Goal: Transaction & Acquisition: Purchase product/service

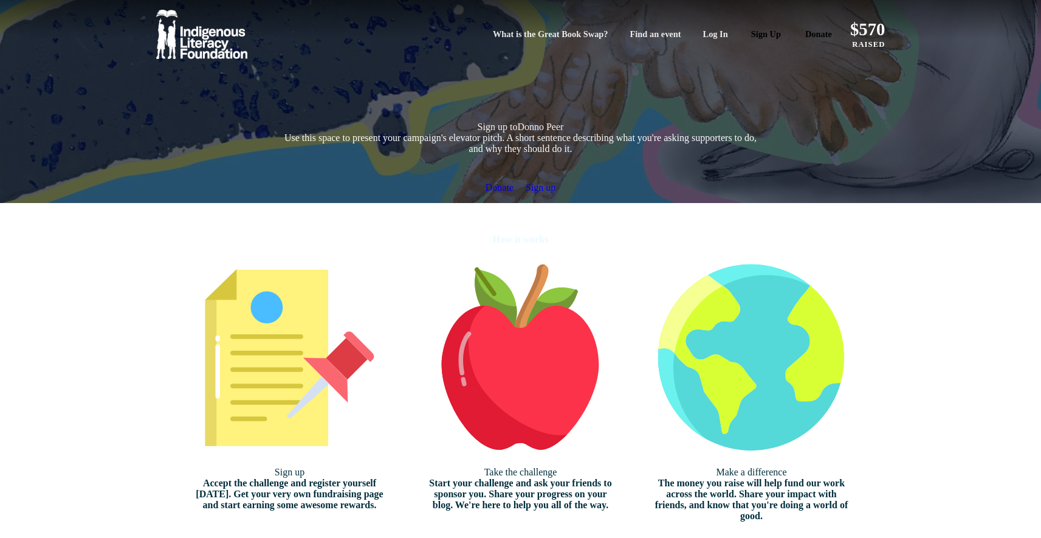
click at [797, 38] on link "Donate" at bounding box center [819, 34] width 44 height 21
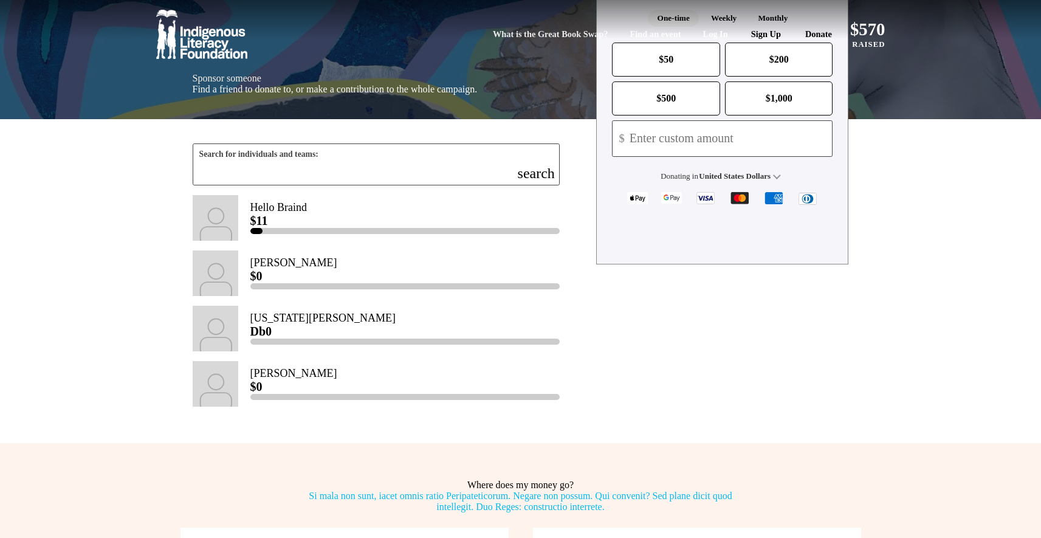
click at [685, 77] on button "$50" at bounding box center [666, 60] width 108 height 34
select select "CA"
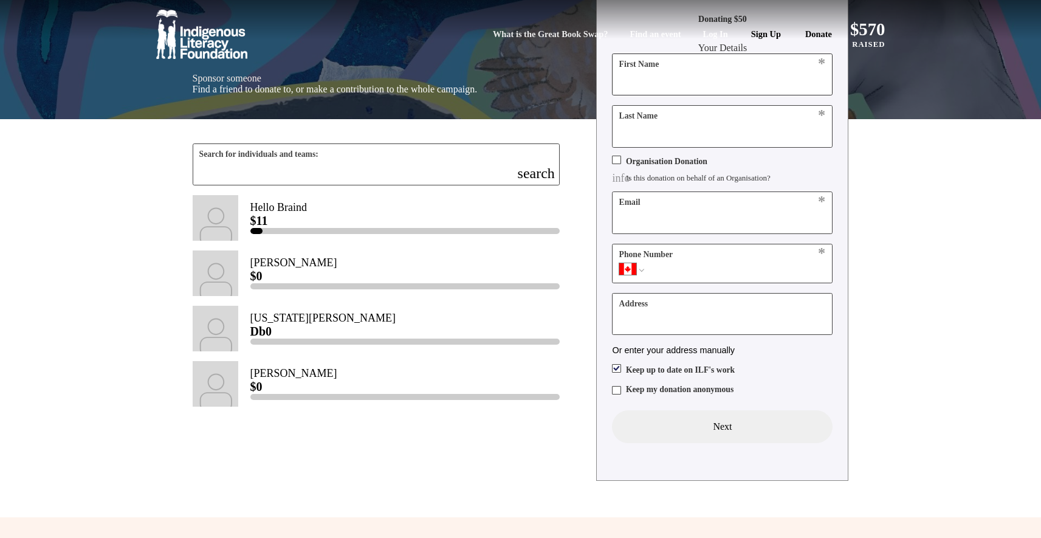
click at [674, 95] on input "First Name" at bounding box center [722, 74] width 219 height 41
type input "Raiyan"
click at [670, 146] on input "Last Name" at bounding box center [722, 126] width 219 height 41
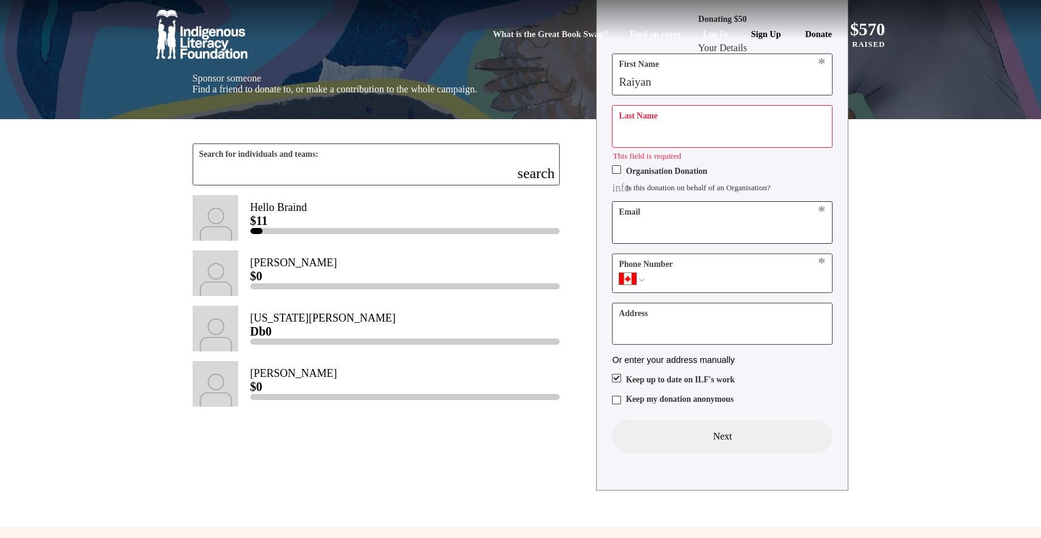
click at [674, 243] on input "Email" at bounding box center [722, 222] width 219 height 41
click at [659, 243] on input "raisely-sk-50e91295646b683a97d43b2270c9b5fc" at bounding box center [722, 222] width 219 height 41
type input "[EMAIL_ADDRESS][DOMAIN_NAME]"
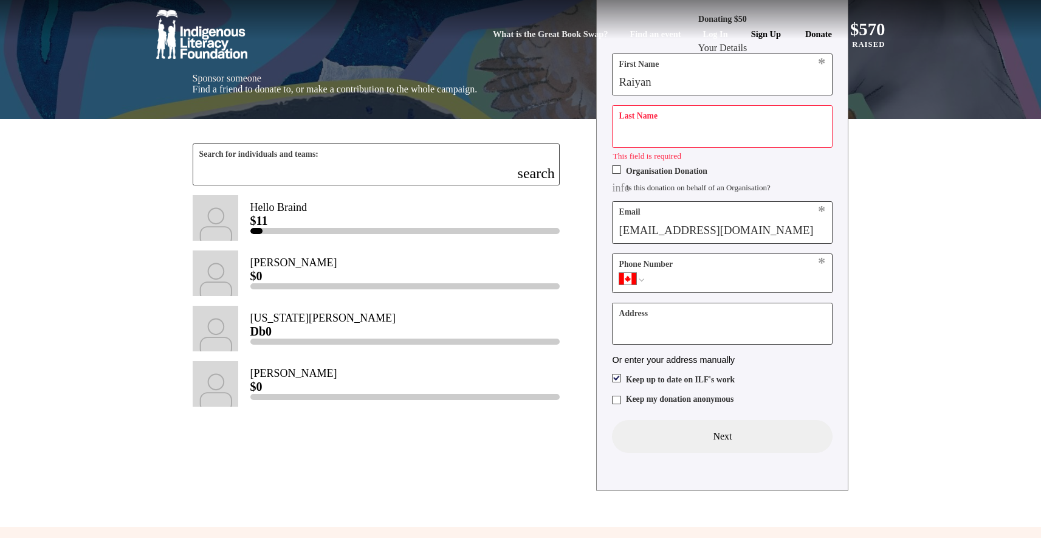
click at [688, 286] on input "Phone Number" at bounding box center [736, 278] width 179 height 15
type input "77777777777"
click at [699, 344] on input "Address" at bounding box center [722, 323] width 219 height 41
type input "123"
click at [696, 453] on button "Next chevron_right" at bounding box center [722, 437] width 221 height 33
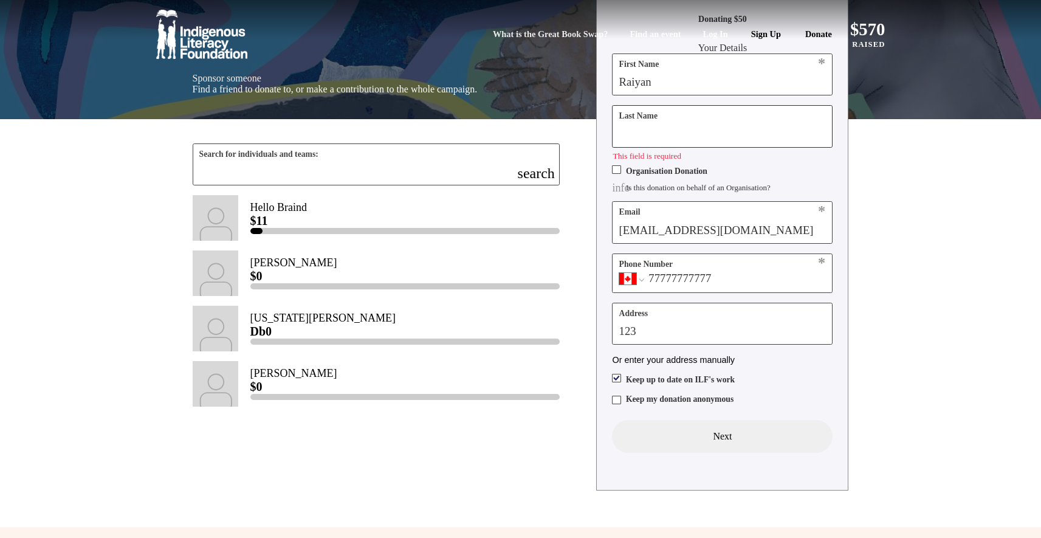
click at [664, 146] on input "Last Name" at bounding box center [722, 126] width 219 height 41
type input "Shuvo"
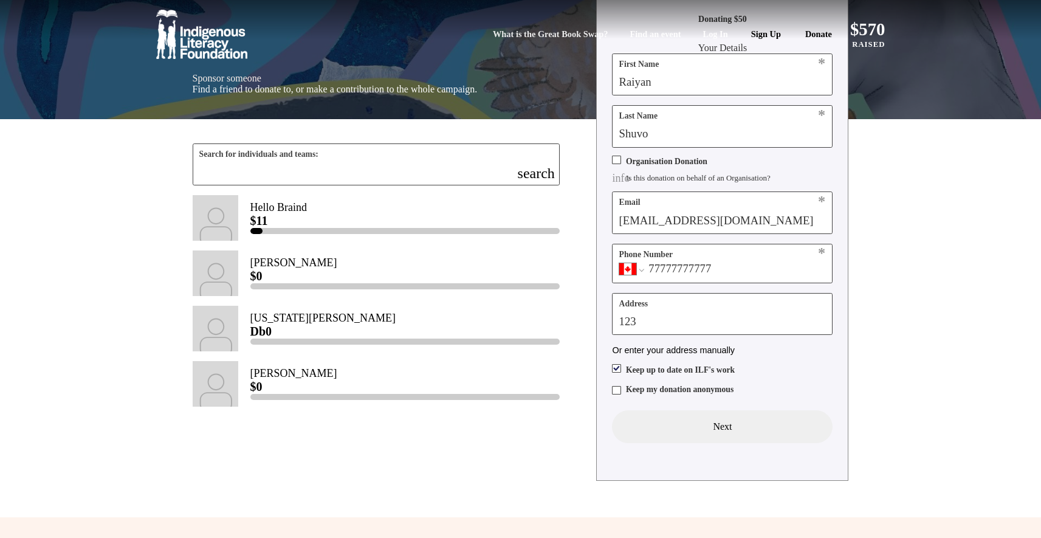
click at [740, 443] on button "Next chevron_right" at bounding box center [722, 426] width 221 height 33
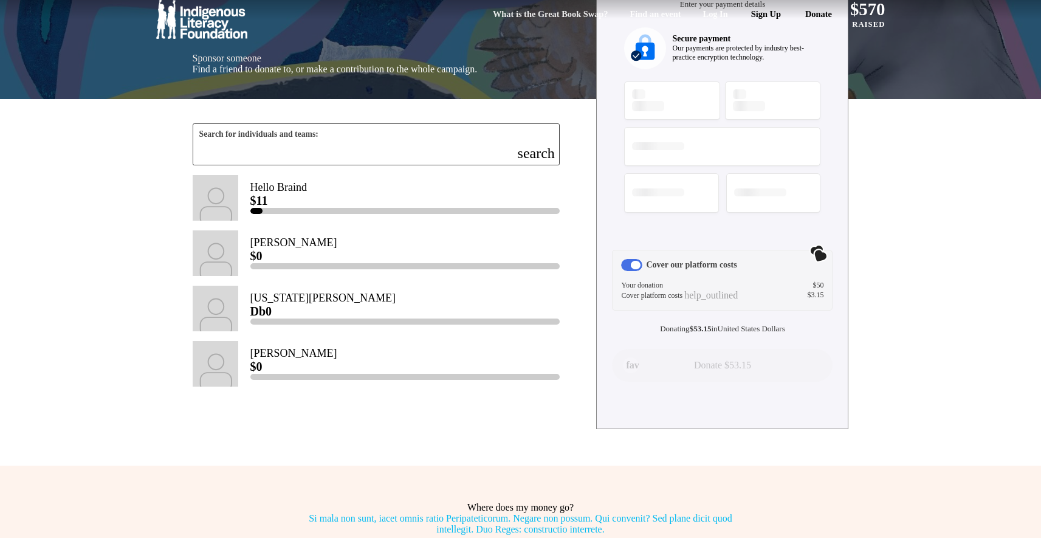
click at [874, 278] on div "Search for individuals and teams: search Search for individuals and teams: sear…" at bounding box center [520, 282] width 729 height 367
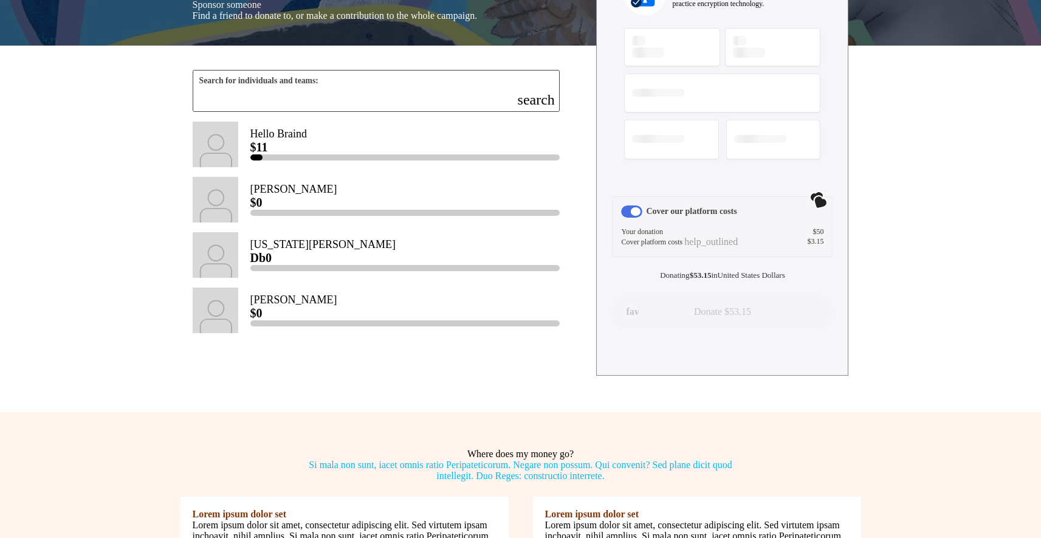
scroll to position [0, 0]
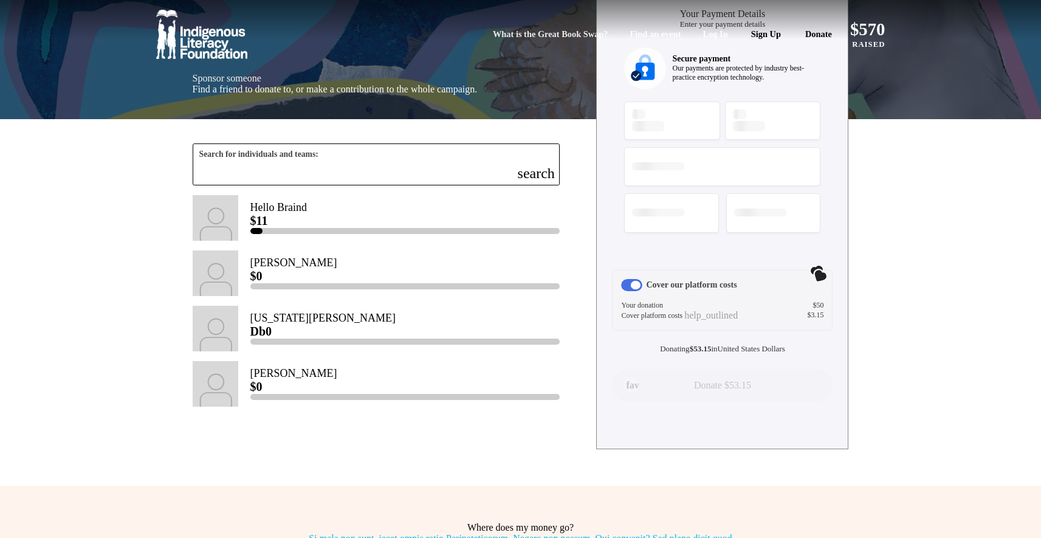
click at [226, 185] on input "Search for individuals and teams:" at bounding box center [376, 164] width 367 height 41
click at [251, 241] on link "Link to Hello Braind" at bounding box center [377, 218] width 368 height 46
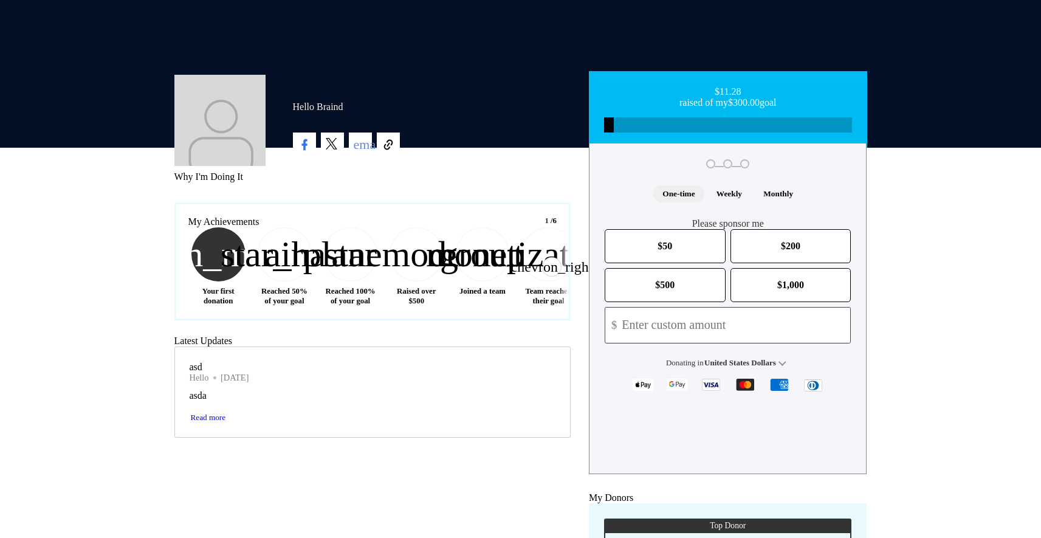
scroll to position [159, 0]
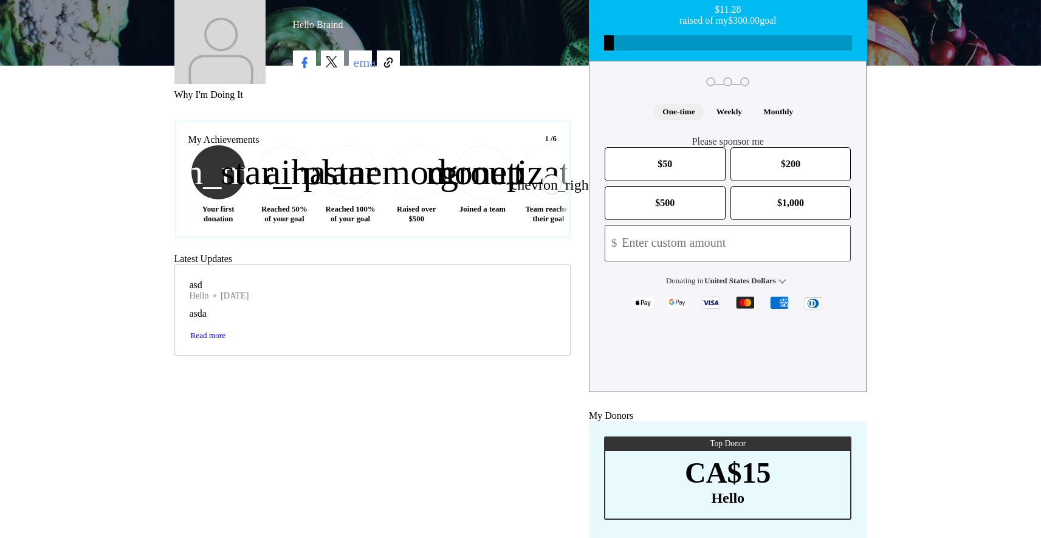
click at [658, 169] on span "$50" at bounding box center [665, 164] width 15 height 10
select select "CA"
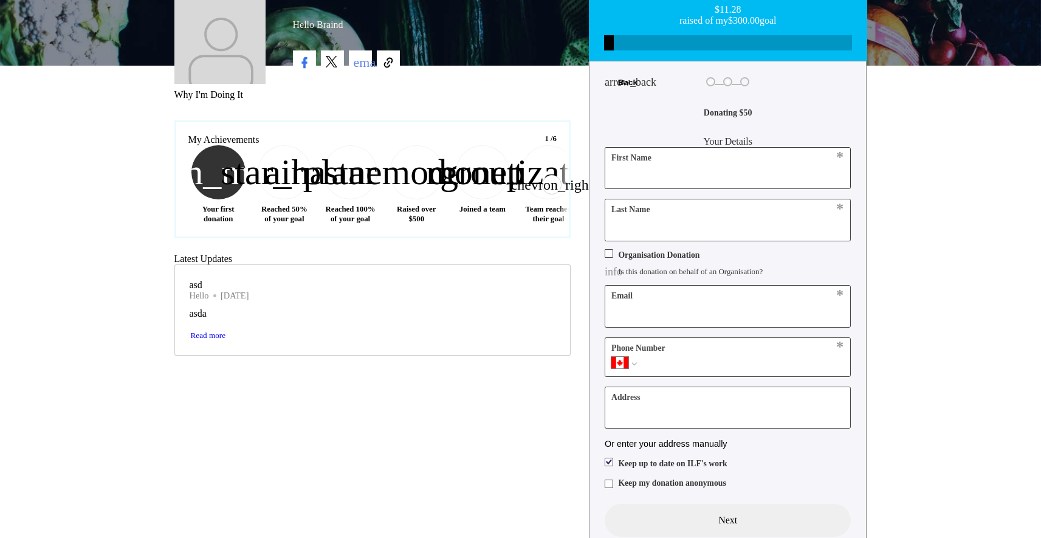
click at [650, 188] on input "First Name" at bounding box center [728, 168] width 246 height 41
click at [650, 240] on input "Last Name" at bounding box center [728, 219] width 246 height 41
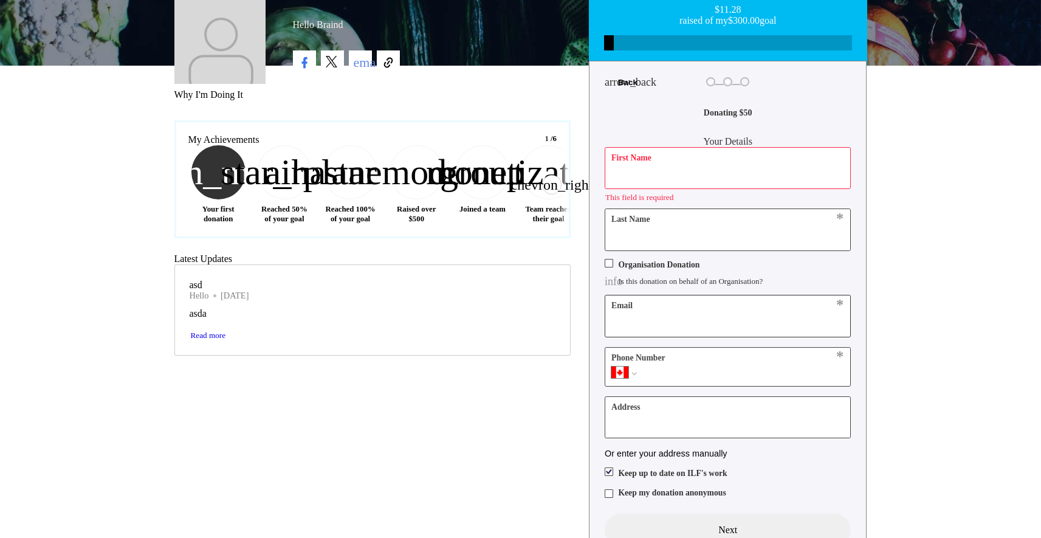
click at [630, 336] on input "Email" at bounding box center [728, 315] width 246 height 41
